Goal: Task Accomplishment & Management: Manage account settings

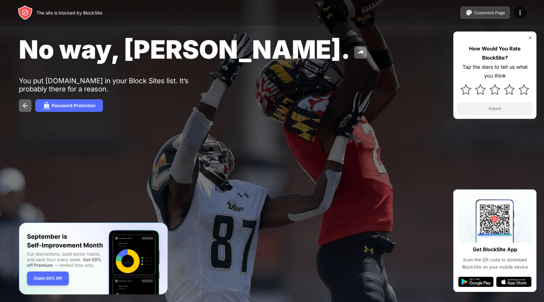
click at [485, 10] on button "Customize Page" at bounding box center [486, 12] width 50 height 13
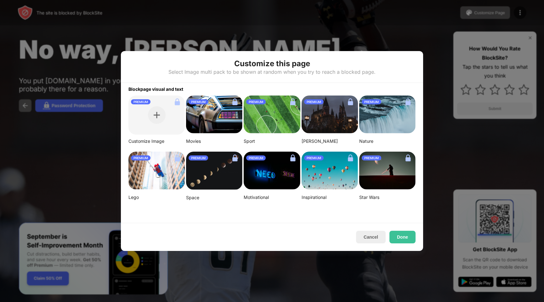
click at [314, 169] on img at bounding box center [330, 171] width 56 height 38
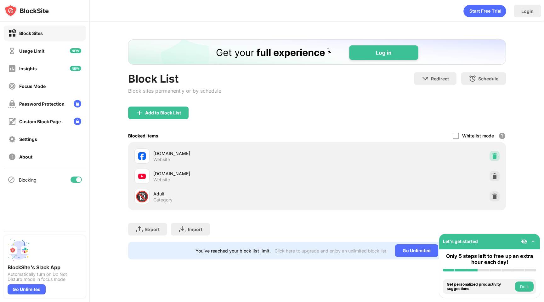
click at [492, 155] on img at bounding box center [495, 156] width 6 height 6
